Goal: Transaction & Acquisition: Purchase product/service

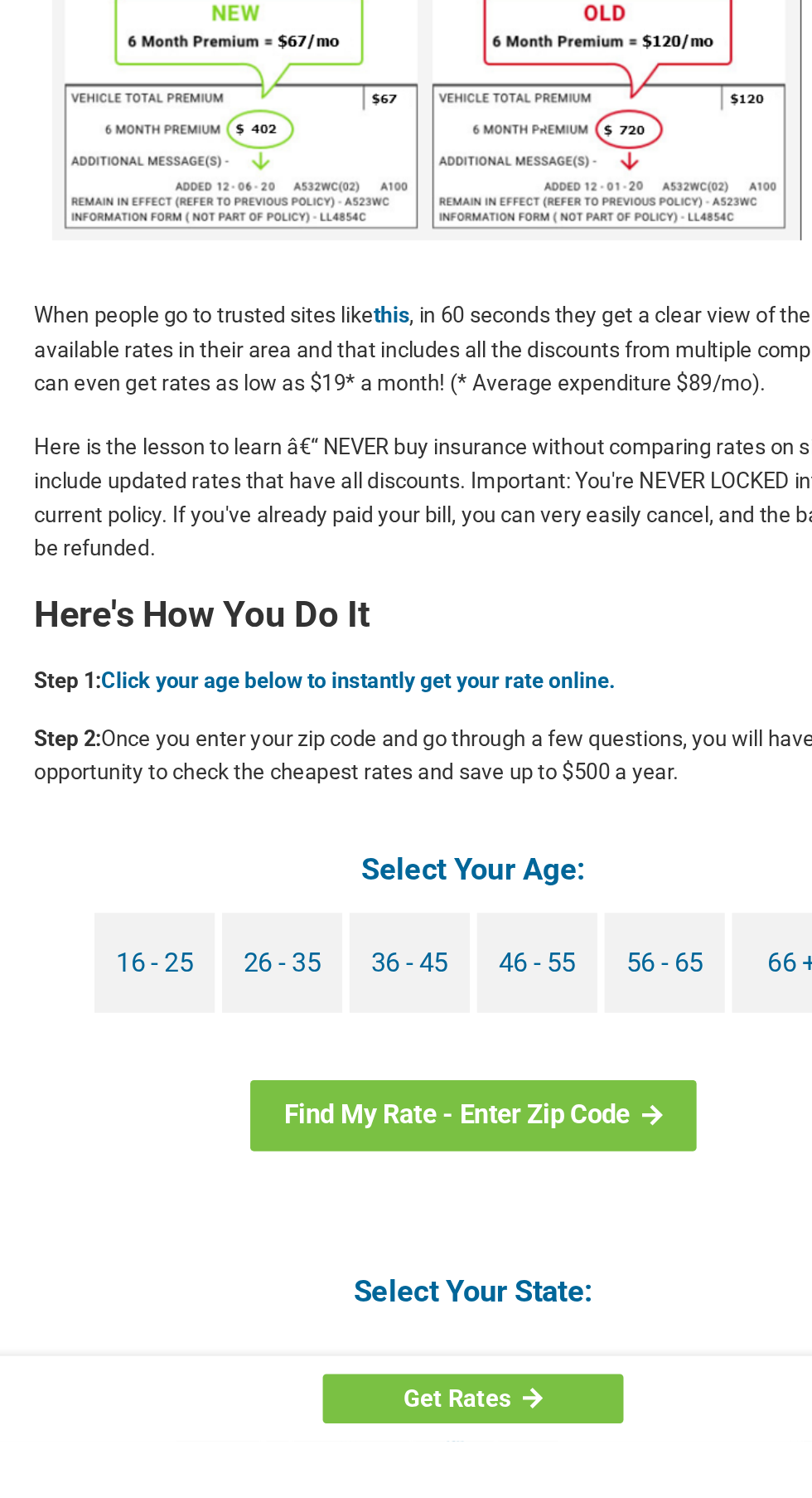
scroll to position [728, 0]
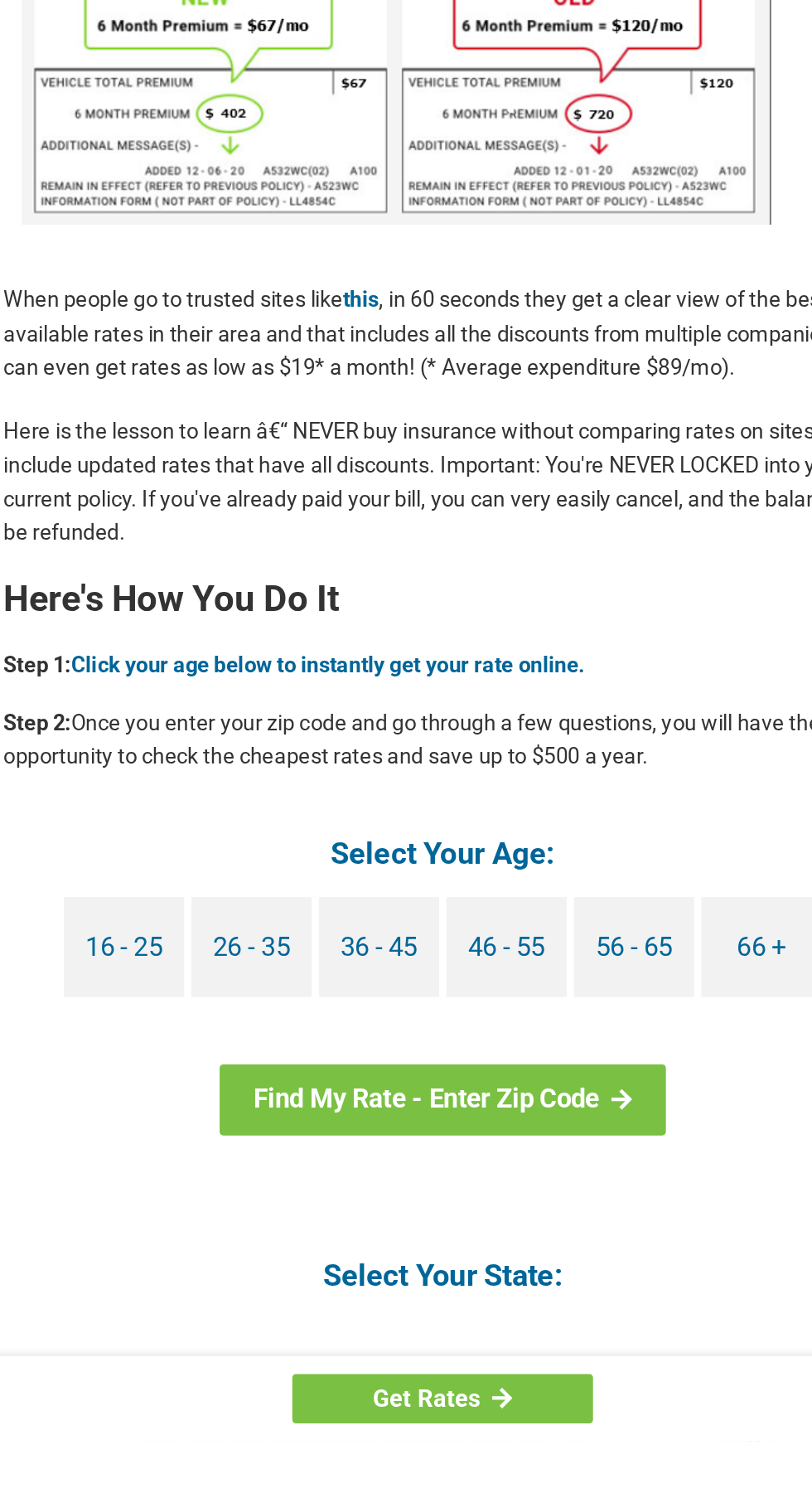
click at [630, 1144] on link "66 +" at bounding box center [625, 1157] width 83 height 69
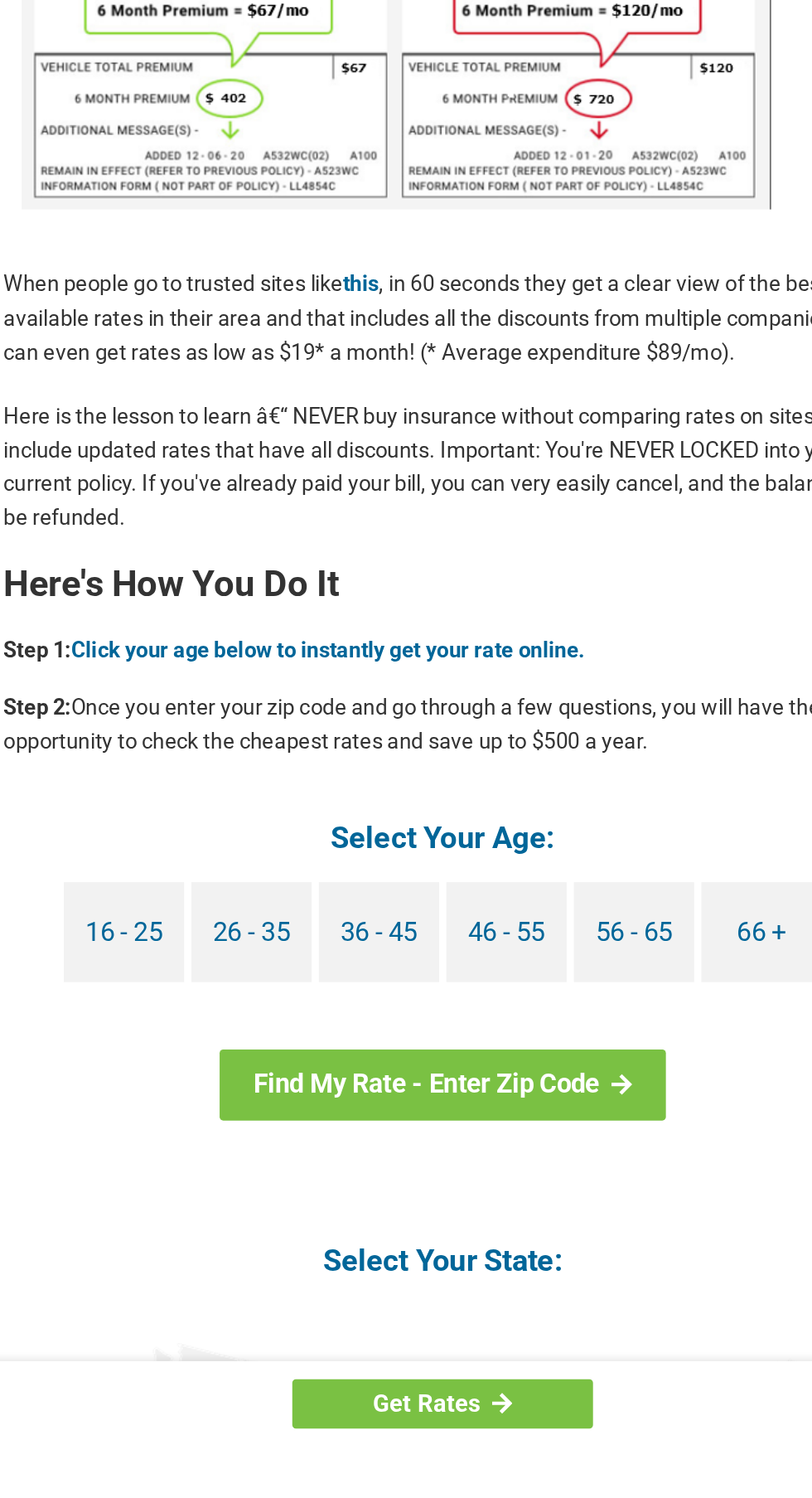
scroll to position [824, 0]
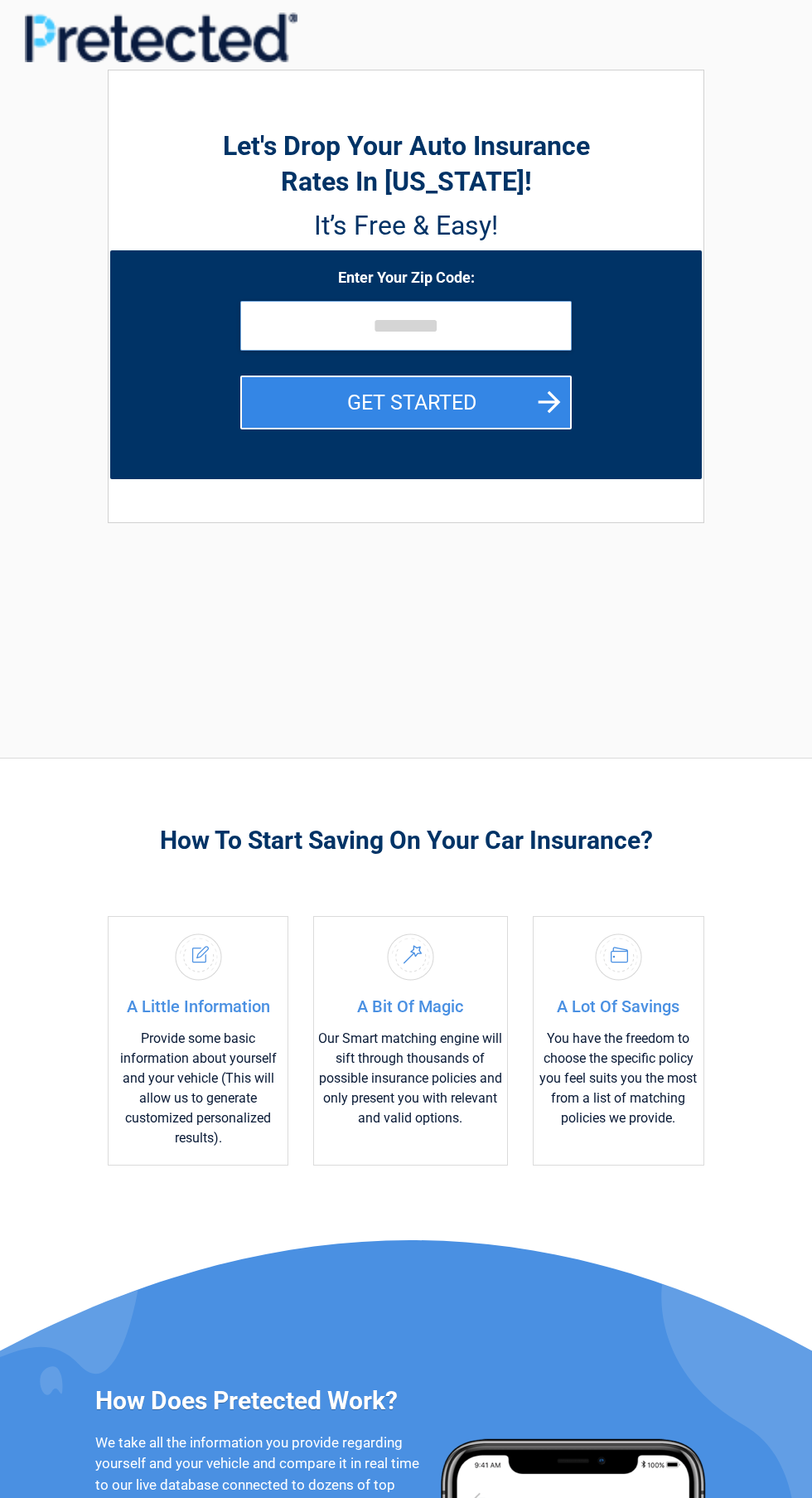
click at [510, 319] on input "tel" at bounding box center [406, 326] width 332 height 50
type input "*****"
click at [546, 412] on button "GET STARTED" at bounding box center [406, 402] width 332 height 54
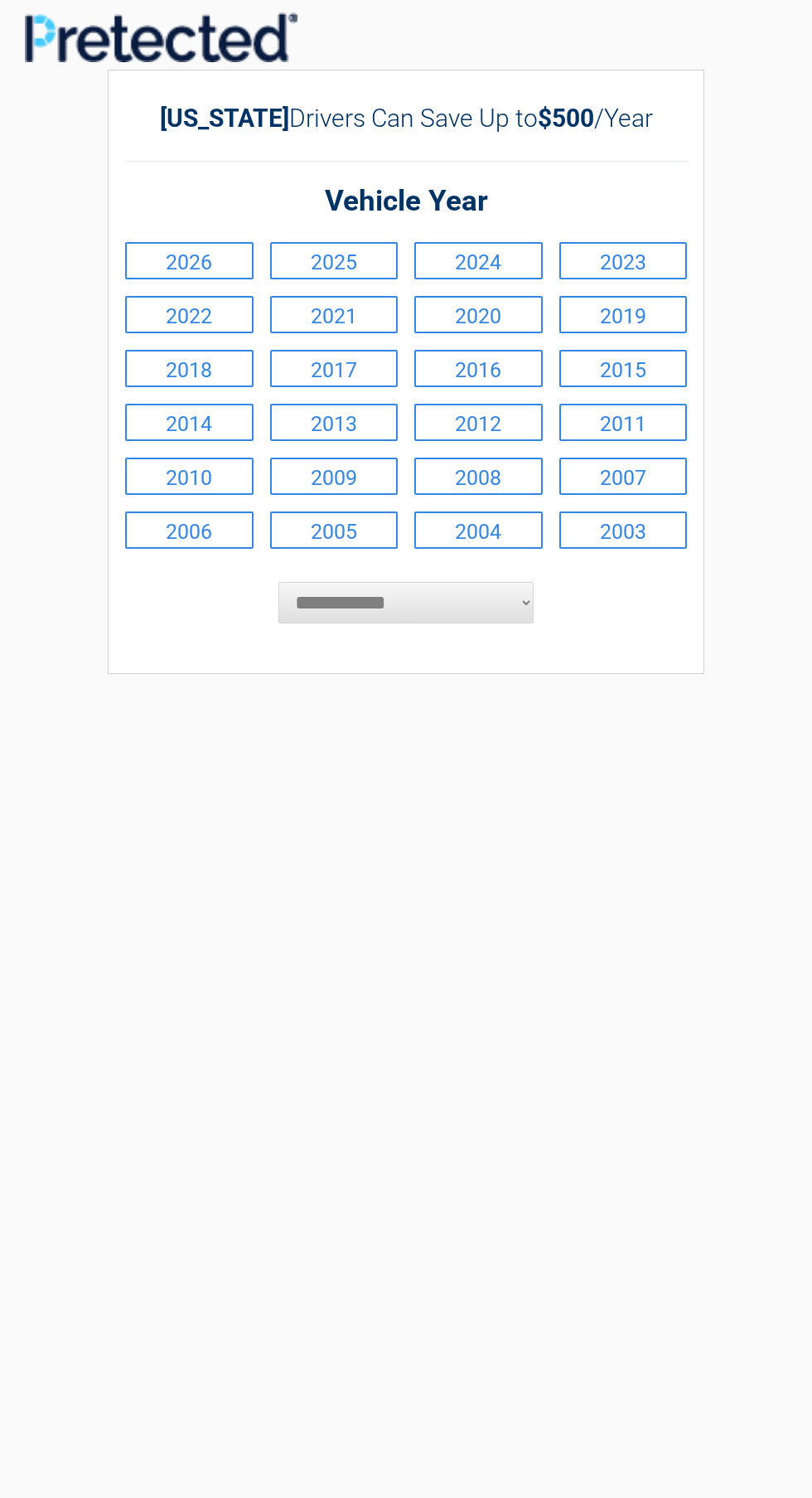
click at [636, 478] on link "2007" at bounding box center [623, 476] width 128 height 37
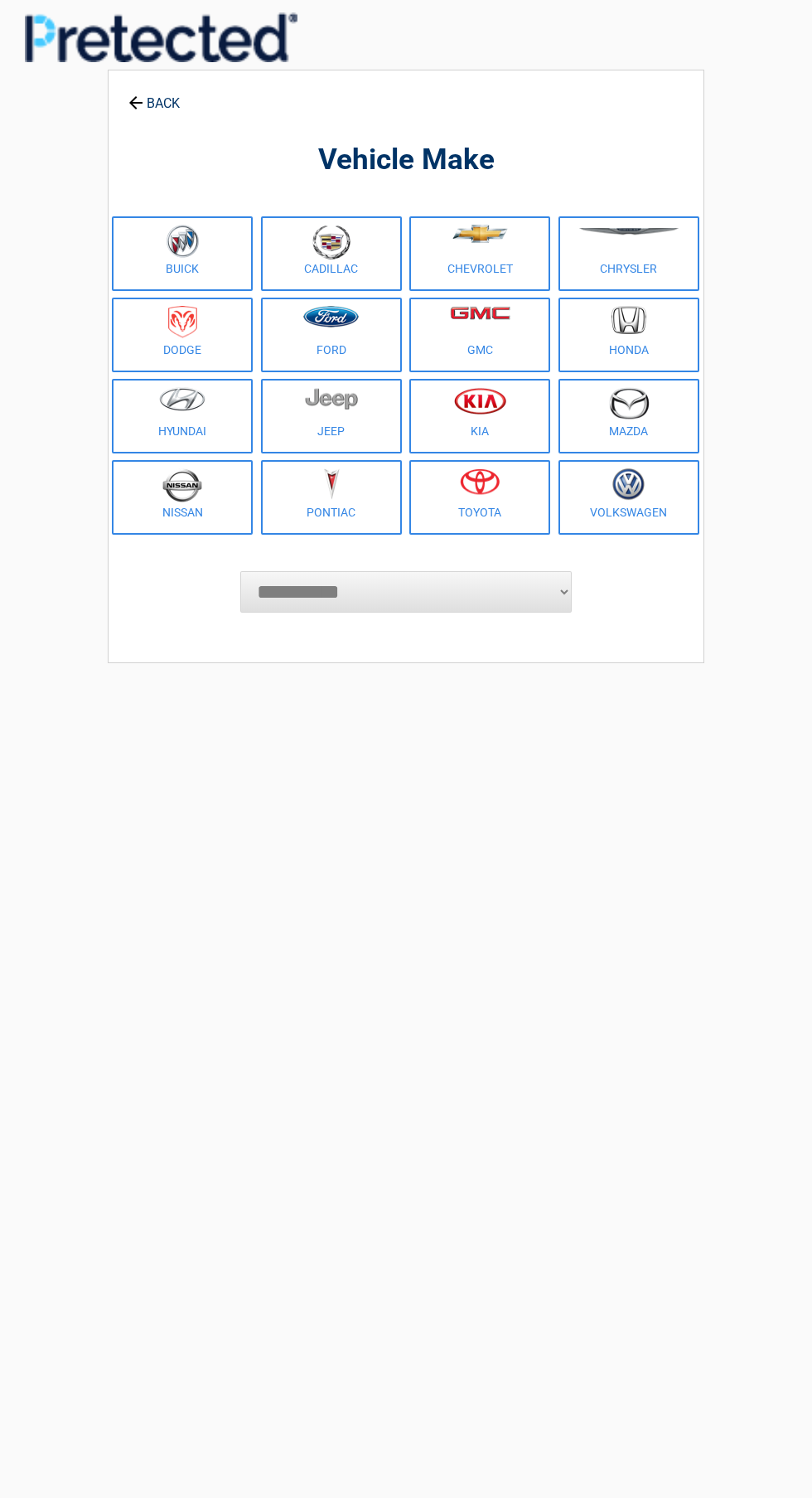
click at [488, 349] on link "GMC" at bounding box center [479, 334] width 141 height 74
